Goal: Task Accomplishment & Management: Complete application form

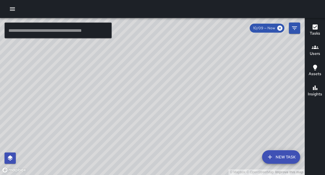
click at [12, 9] on icon "button" at bounding box center [12, 8] width 5 height 3
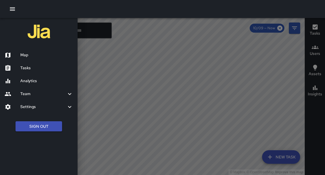
click at [29, 70] on h6 "Tasks" at bounding box center [46, 68] width 53 height 6
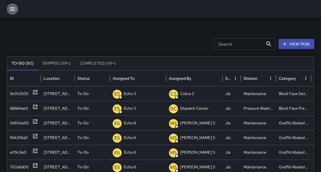
click at [13, 8] on icon "button" at bounding box center [12, 8] width 5 height 3
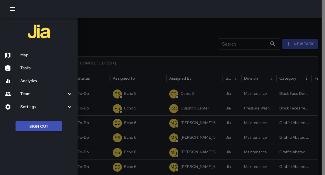
click at [41, 78] on div "Analytics" at bounding box center [38, 81] width 77 height 13
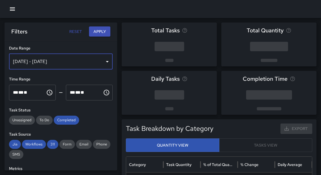
click at [63, 60] on div "[DATE] - [DATE]" at bounding box center [61, 62] width 104 height 16
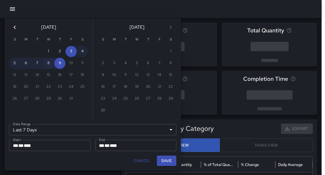
click at [50, 66] on button "8" at bounding box center [48, 63] width 11 height 11
type input "******"
type input "**********"
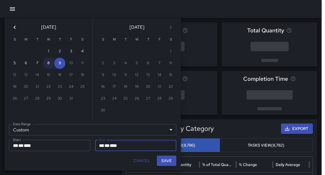
click at [50, 66] on button "8" at bounding box center [48, 63] width 11 height 11
type input "**********"
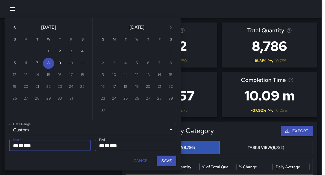
click at [165, 160] on button "Save" at bounding box center [166, 161] width 19 height 10
type input "**********"
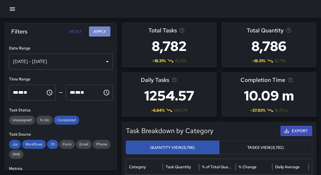
click at [100, 33] on button "Apply" at bounding box center [99, 31] width 21 height 10
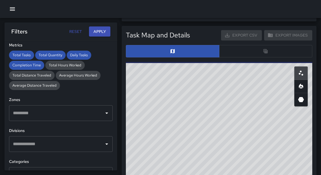
scroll to position [146, 0]
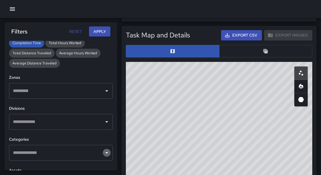
click at [105, 152] on icon "Open" at bounding box center [106, 152] width 3 height 1
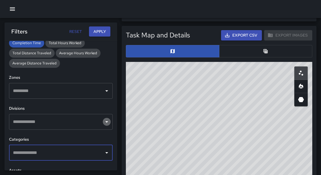
click at [105, 121] on icon "Open" at bounding box center [106, 121] width 3 height 1
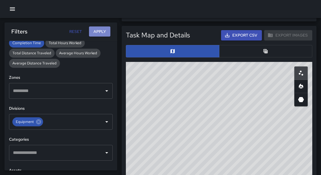
click at [97, 32] on button "Apply" at bounding box center [99, 31] width 21 height 10
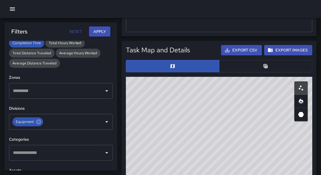
scroll to position [285, 0]
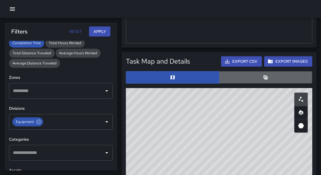
click at [278, 77] on button "button" at bounding box center [266, 77] width 94 height 12
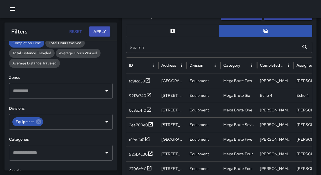
scroll to position [333, 0]
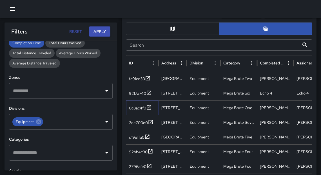
click at [148, 106] on icon at bounding box center [149, 108] width 6 height 6
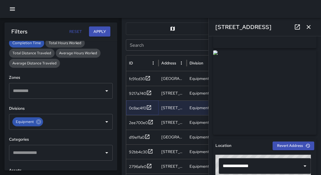
scroll to position [78, 0]
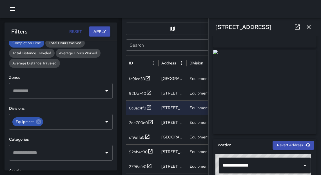
click at [317, 85] on div "**********" at bounding box center [265, 105] width 112 height 139
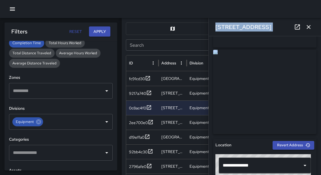
drag, startPoint x: 319, startPoint y: 66, endPoint x: 318, endPoint y: 85, distance: 18.4
click at [318, 85] on div "**********" at bounding box center [265, 105] width 112 height 139
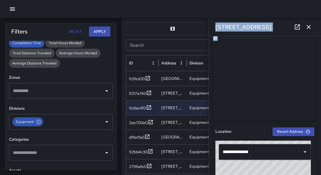
scroll to position [85, 0]
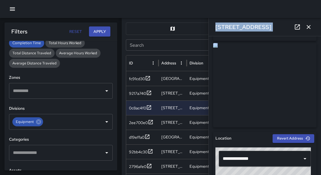
click at [141, 11] on div at bounding box center [160, 9] width 321 height 18
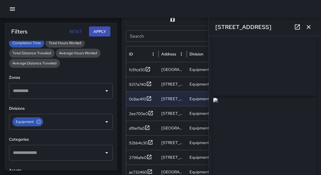
scroll to position [47, 0]
click at [321, 57] on html "Total Tasks 11 0.00 % 11 Total Quantity 11 0.00 % 11 Daily Tasks 5.50 0.00 % 5.…" at bounding box center [160, 37] width 321 height 759
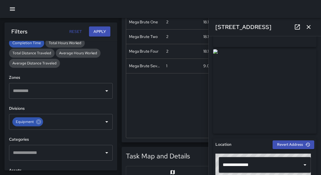
scroll to position [78, 0]
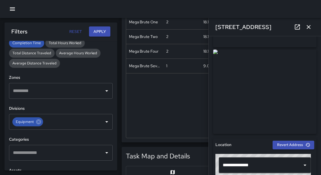
click at [308, 28] on icon "button" at bounding box center [308, 27] width 7 height 7
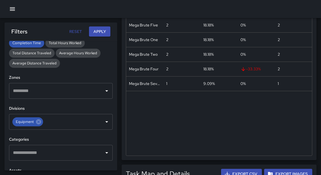
scroll to position [172, 0]
click at [16, 11] on button "button" at bounding box center [12, 8] width 11 height 11
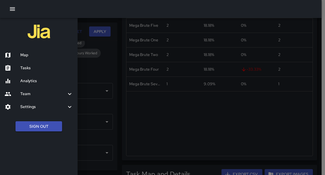
click at [29, 58] on div "Map" at bounding box center [38, 55] width 77 height 13
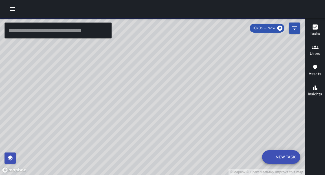
drag, startPoint x: 179, startPoint y: 116, endPoint x: 176, endPoint y: 116, distance: 2.9
click at [176, 116] on div "© Mapbox © OpenStreetMap Improve this map" at bounding box center [152, 96] width 304 height 157
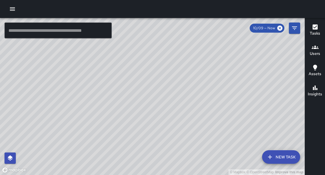
drag, startPoint x: 137, startPoint y: 110, endPoint x: 137, endPoint y: 119, distance: 8.2
click at [137, 119] on div "© Mapbox © OpenStreetMap Improve this map" at bounding box center [152, 96] width 304 height 157
drag, startPoint x: 149, startPoint y: 86, endPoint x: 148, endPoint y: 145, distance: 59.5
click at [149, 148] on div "© Mapbox © OpenStreetMap Improve this map" at bounding box center [152, 96] width 304 height 157
drag, startPoint x: 164, startPoint y: 73, endPoint x: 187, endPoint y: 127, distance: 58.3
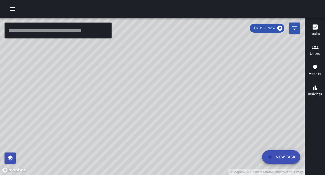
click at [187, 127] on div "© Mapbox © OpenStreetMap Improve this map" at bounding box center [152, 96] width 304 height 157
click at [50, 32] on input "text" at bounding box center [58, 31] width 107 height 16
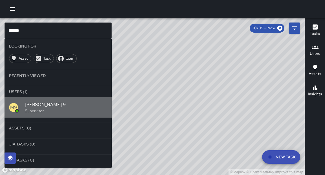
click at [43, 113] on p "Supervisor" at bounding box center [66, 111] width 82 height 6
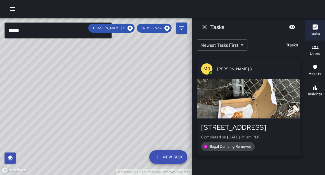
drag, startPoint x: 123, startPoint y: 121, endPoint x: 155, endPoint y: 100, distance: 38.6
click at [155, 100] on div "© Mapbox © OpenStreetMap Improve this map" at bounding box center [96, 96] width 192 height 157
drag, startPoint x: 109, startPoint y: 135, endPoint x: 152, endPoint y: 68, distance: 79.5
click at [152, 68] on div "© Mapbox © OpenStreetMap Improve this map" at bounding box center [96, 96] width 192 height 157
drag, startPoint x: 111, startPoint y: 141, endPoint x: 137, endPoint y: 72, distance: 73.5
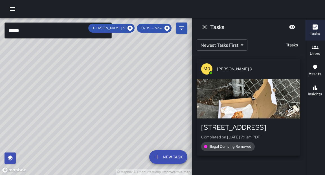
click at [137, 72] on div "© Mapbox © OpenStreetMap Improve this map" at bounding box center [96, 96] width 192 height 157
drag, startPoint x: 107, startPoint y: 128, endPoint x: 112, endPoint y: 119, distance: 10.1
click at [112, 119] on div "© Mapbox © OpenStreetMap Improve this map" at bounding box center [96, 96] width 192 height 157
click at [132, 28] on icon at bounding box center [129, 28] width 5 height 5
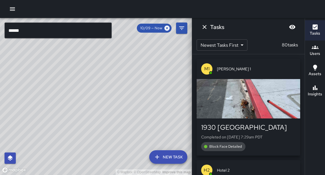
click at [12, 8] on icon "button" at bounding box center [12, 9] width 7 height 7
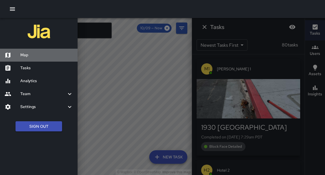
click at [27, 50] on div "Map" at bounding box center [38, 55] width 77 height 13
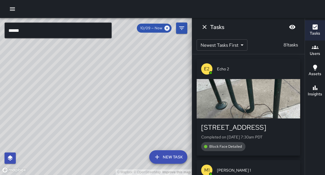
click at [83, 31] on input "******" at bounding box center [58, 31] width 107 height 16
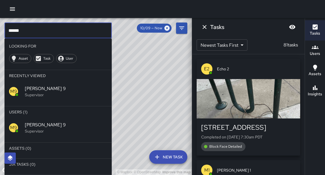
click at [83, 31] on input "******" at bounding box center [58, 31] width 107 height 16
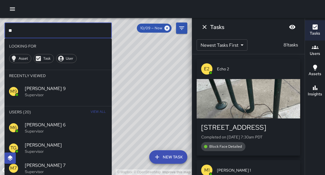
type input "*"
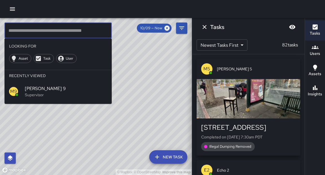
click at [14, 11] on icon "button" at bounding box center [12, 9] width 7 height 7
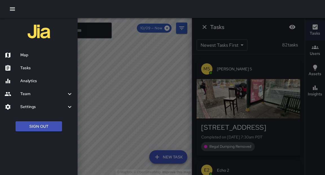
click at [34, 80] on h6 "Analytics" at bounding box center [46, 81] width 53 height 6
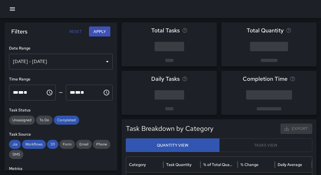
click at [74, 65] on div "[DATE] - [DATE]" at bounding box center [61, 62] width 104 height 16
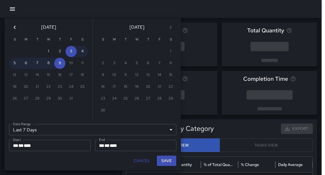
click at [15, 26] on icon "Previous month" at bounding box center [14, 27] width 7 height 7
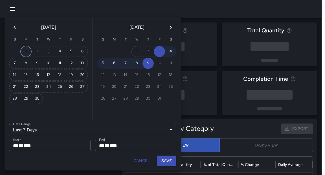
click at [28, 53] on button "1" at bounding box center [25, 51] width 11 height 11
type input "******"
type input "**********"
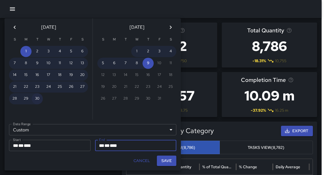
click at [37, 99] on button "30" at bounding box center [37, 98] width 11 height 11
type input "**********"
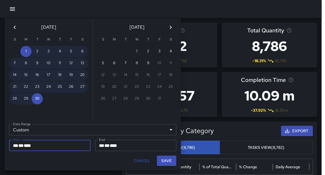
click at [165, 163] on button "Save" at bounding box center [166, 161] width 19 height 10
type input "**********"
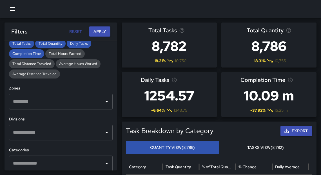
scroll to position [142, 0]
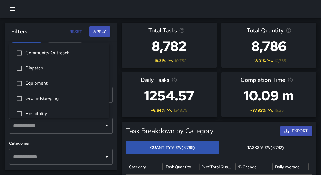
click at [107, 127] on div "​" at bounding box center [61, 126] width 104 height 16
type input "**"
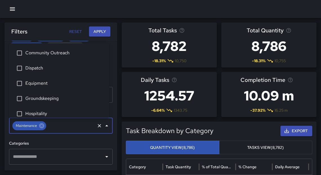
scroll to position [19, 0]
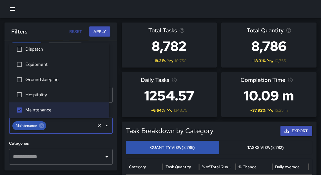
click at [101, 30] on button "Apply" at bounding box center [99, 31] width 21 height 10
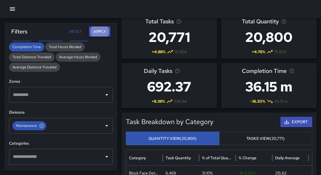
scroll to position [9, 0]
click at [12, 9] on icon "button" at bounding box center [12, 8] width 5 height 3
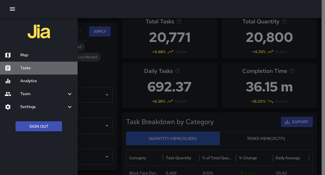
click at [25, 67] on h6 "Tasks" at bounding box center [46, 68] width 53 height 6
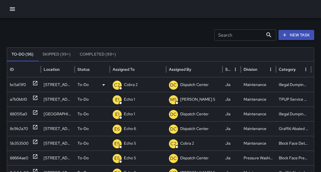
click at [35, 84] on icon at bounding box center [35, 83] width 6 height 6
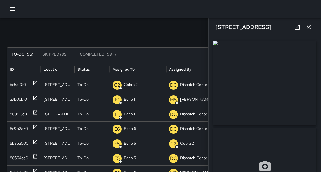
click at [297, 28] on icon at bounding box center [297, 27] width 7 height 7
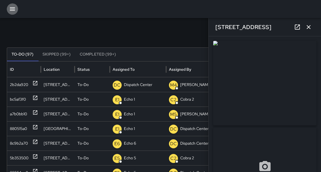
click at [10, 8] on icon "button" at bounding box center [12, 9] width 7 height 7
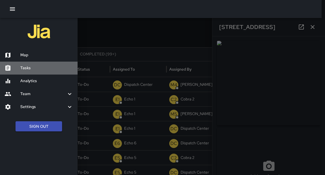
click at [26, 68] on h6 "Tasks" at bounding box center [46, 68] width 53 height 6
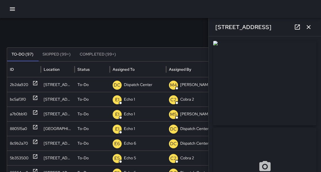
click at [310, 27] on icon "button" at bounding box center [308, 27] width 7 height 7
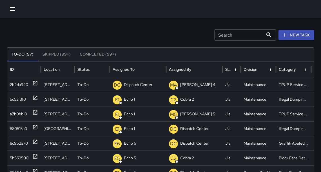
click at [13, 9] on icon "button" at bounding box center [12, 9] width 7 height 7
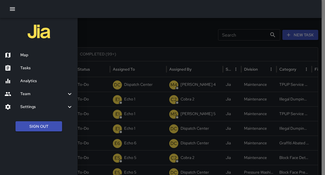
click at [31, 82] on h6 "Analytics" at bounding box center [46, 81] width 53 height 6
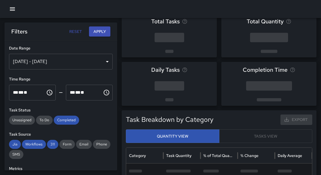
click at [57, 64] on div "[DATE] - [DATE]" at bounding box center [61, 62] width 104 height 16
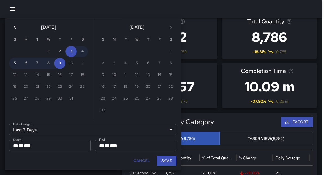
click at [14, 28] on icon "Previous month" at bounding box center [15, 27] width 2 height 3
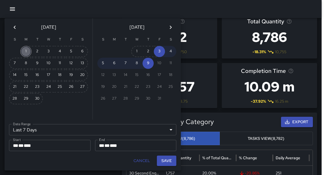
click at [24, 53] on button "1" at bounding box center [25, 51] width 11 height 11
type input "******"
type input "**********"
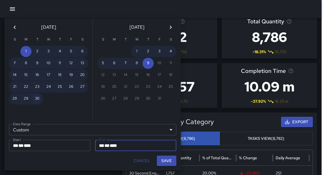
click at [36, 97] on button "30" at bounding box center [37, 98] width 11 height 11
type input "**********"
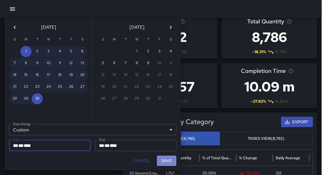
click at [166, 163] on button "Save" at bounding box center [166, 161] width 19 height 10
type input "**********"
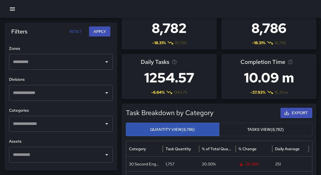
scroll to position [176, 0]
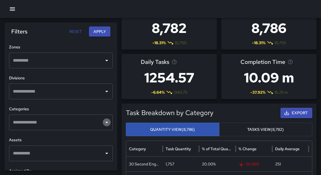
click at [105, 123] on icon "Open" at bounding box center [106, 122] width 7 height 7
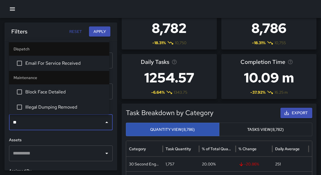
type input "***"
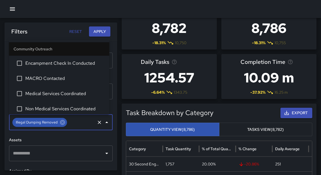
scroll to position [617, 0]
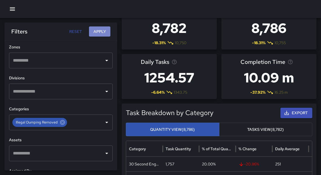
click at [102, 32] on button "Apply" at bounding box center [99, 31] width 21 height 10
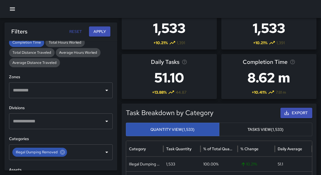
scroll to position [152, 0]
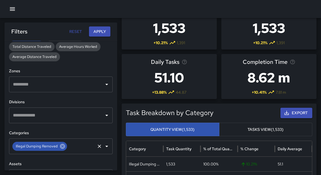
click at [62, 147] on icon at bounding box center [62, 146] width 5 height 5
click at [62, 147] on input "text" at bounding box center [57, 146] width 90 height 11
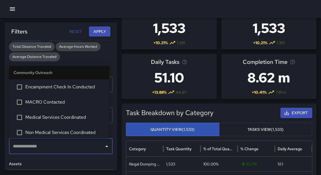
click at [62, 147] on input "text" at bounding box center [57, 146] width 90 height 11
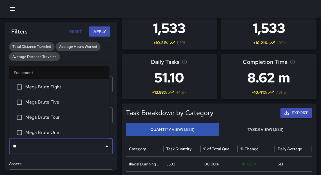
type input "***"
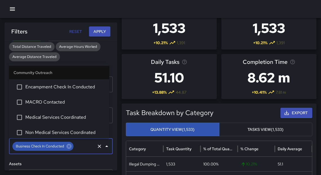
scroll to position [452, 0]
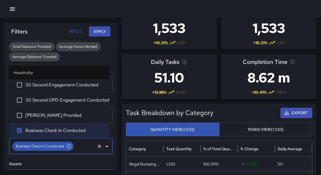
click at [100, 33] on button "Apply" at bounding box center [99, 31] width 21 height 10
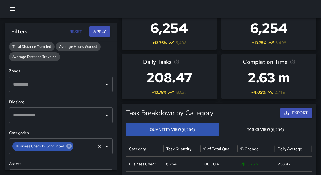
click at [69, 148] on icon at bounding box center [68, 146] width 5 height 5
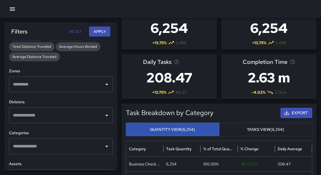
click at [69, 148] on input "text" at bounding box center [57, 146] width 90 height 11
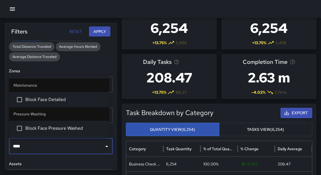
type input "*****"
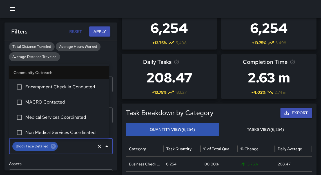
scroll to position [572, 0]
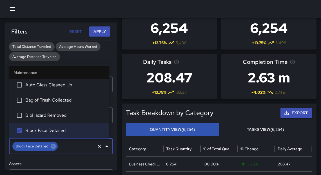
click at [99, 31] on button "Apply" at bounding box center [99, 31] width 21 height 10
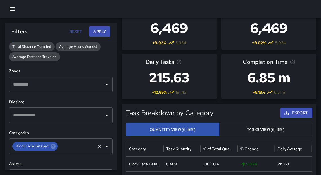
drag, startPoint x: 54, startPoint y: 148, endPoint x: 83, endPoint y: 144, distance: 29.9
click at [83, 144] on div "Block Face Detailed ​" at bounding box center [61, 147] width 104 height 16
click at [53, 145] on icon at bounding box center [53, 146] width 6 height 6
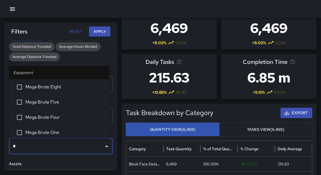
type input "**"
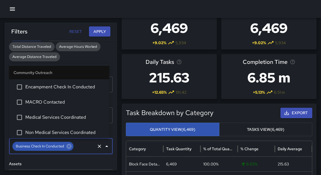
scroll to position [452, 0]
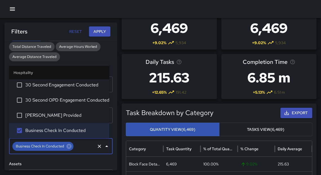
click at [101, 33] on button "Apply" at bounding box center [99, 31] width 21 height 10
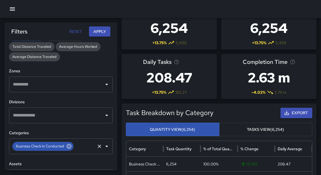
click at [69, 147] on icon at bounding box center [68, 146] width 5 height 5
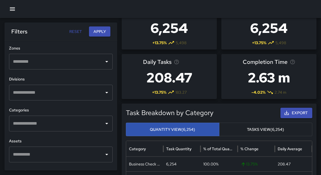
scroll to position [187, 0]
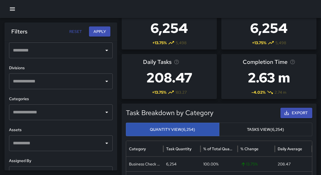
click at [103, 83] on icon "Open" at bounding box center [106, 81] width 7 height 7
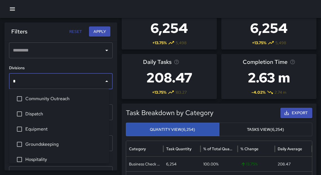
type input "**"
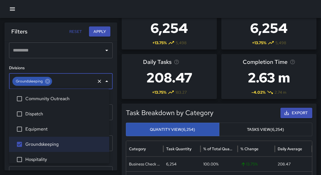
click at [105, 31] on button "Apply" at bounding box center [99, 31] width 21 height 10
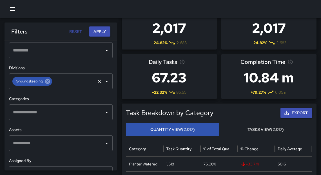
click at [46, 81] on icon at bounding box center [47, 81] width 5 height 5
click at [46, 81] on input "text" at bounding box center [57, 81] width 90 height 11
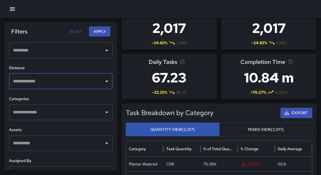
click at [46, 81] on input "text" at bounding box center [57, 81] width 90 height 11
click at [105, 81] on icon "Open" at bounding box center [106, 81] width 7 height 7
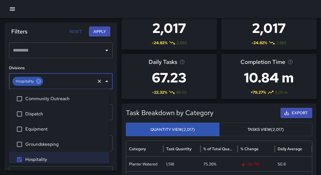
click at [100, 32] on button "Apply" at bounding box center [99, 31] width 21 height 10
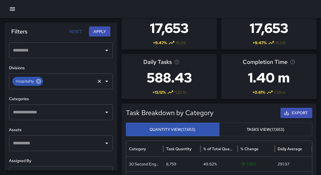
click at [39, 81] on icon at bounding box center [38, 81] width 5 height 5
click at [38, 114] on input "text" at bounding box center [57, 112] width 90 height 11
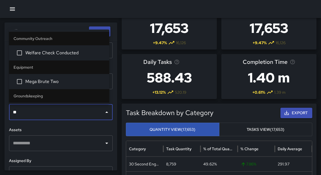
type input "***"
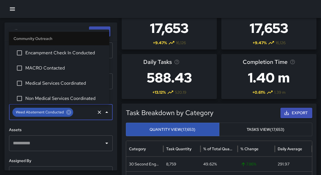
scroll to position [377, 0]
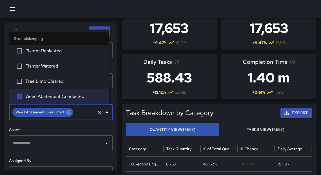
click at [97, 29] on button "Apply" at bounding box center [99, 31] width 21 height 10
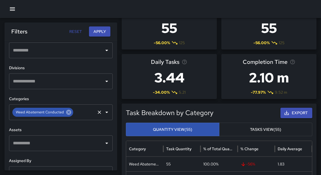
click at [68, 112] on icon at bounding box center [69, 112] width 6 height 6
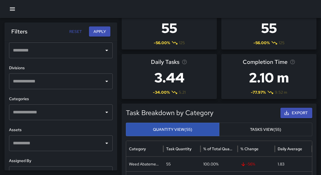
click at [71, 113] on input "text" at bounding box center [57, 112] width 90 height 11
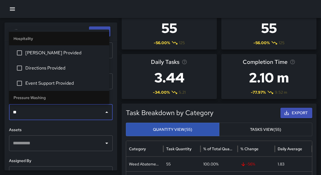
type input "***"
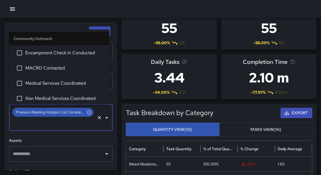
scroll to position [768, 0]
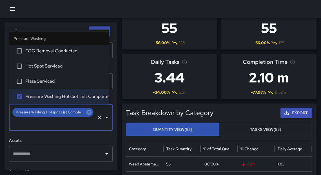
click at [99, 29] on button "Apply" at bounding box center [99, 31] width 21 height 10
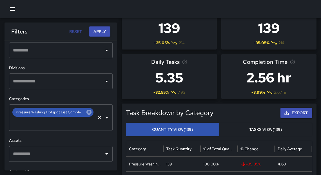
click at [87, 112] on icon at bounding box center [89, 112] width 5 height 5
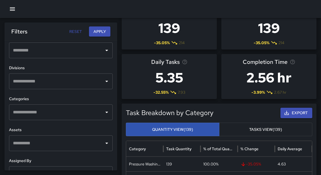
click at [72, 107] on input "text" at bounding box center [57, 112] width 90 height 11
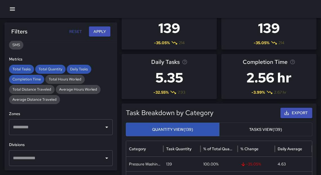
scroll to position [0, 0]
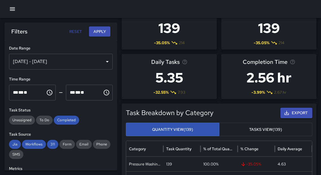
click at [17, 9] on button "button" at bounding box center [12, 8] width 11 height 11
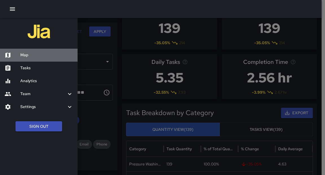
click at [28, 56] on h6 "Map" at bounding box center [46, 55] width 53 height 6
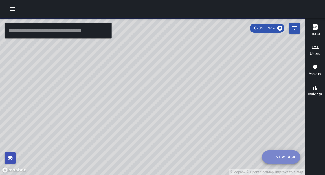
click at [282, 160] on button "New Task" at bounding box center [281, 157] width 38 height 14
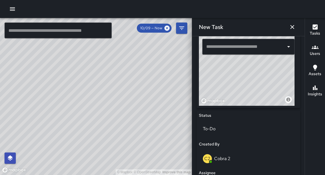
scroll to position [146, 0]
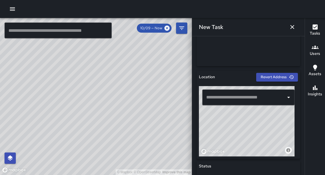
click at [243, 101] on input "text" at bounding box center [244, 97] width 79 height 11
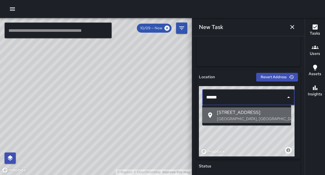
click at [238, 117] on p "[GEOGRAPHIC_DATA], [GEOGRAPHIC_DATA], [GEOGRAPHIC_DATA]" at bounding box center [252, 119] width 70 height 6
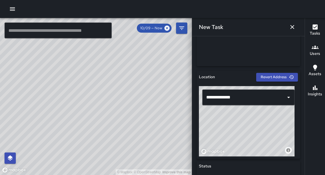
type input "**********"
drag, startPoint x: 273, startPoint y: 123, endPoint x: 265, endPoint y: 134, distance: 12.9
click at [265, 134] on div "© Mapbox © OpenStreetMap Improve this map" at bounding box center [247, 121] width 96 height 70
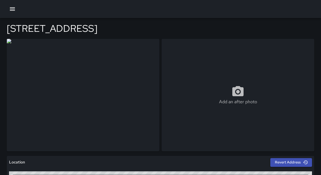
click at [15, 10] on icon "button" at bounding box center [12, 9] width 7 height 7
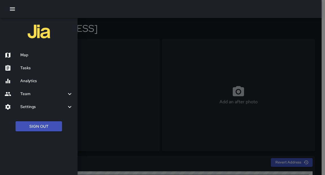
click at [26, 68] on h6 "Tasks" at bounding box center [46, 68] width 53 height 6
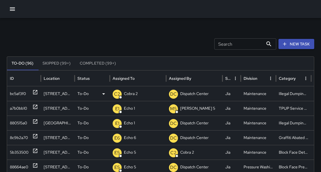
click at [134, 94] on p "Cobra 2" at bounding box center [131, 94] width 14 height 14
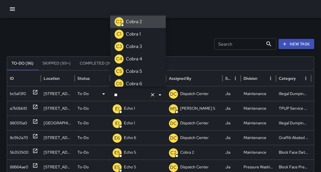
type input "*"
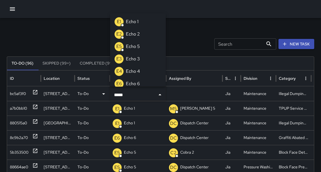
type input "******"
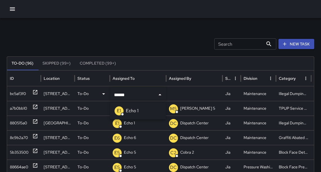
click at [138, 110] on p "Echo 1" at bounding box center [132, 110] width 13 height 7
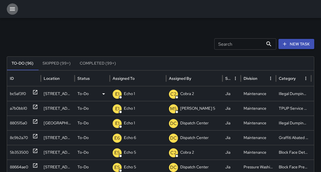
click at [13, 11] on icon "button" at bounding box center [12, 9] width 7 height 7
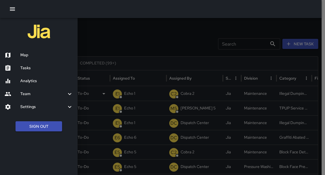
click at [26, 57] on h6 "Map" at bounding box center [46, 55] width 53 height 6
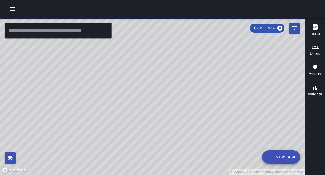
click at [41, 34] on input "text" at bounding box center [58, 31] width 107 height 16
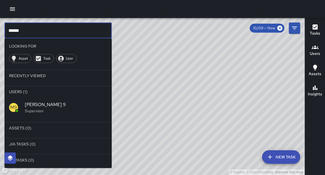
type input "******"
click at [35, 106] on span "[PERSON_NAME] 9" at bounding box center [66, 104] width 82 height 7
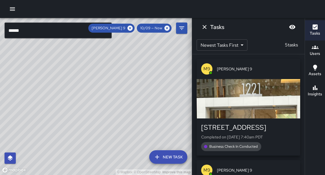
drag, startPoint x: 126, startPoint y: 97, endPoint x: 130, endPoint y: 80, distance: 18.2
click at [130, 79] on div "© Mapbox © OpenStreetMap Improve this map" at bounding box center [96, 96] width 192 height 157
drag, startPoint x: 127, startPoint y: 96, endPoint x: 138, endPoint y: 76, distance: 22.7
click at [138, 76] on div "© Mapbox © OpenStreetMap Improve this map" at bounding box center [96, 96] width 192 height 157
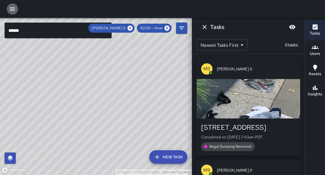
click at [11, 12] on icon "button" at bounding box center [12, 9] width 7 height 7
